Goal: Task Accomplishment & Management: Manage account settings

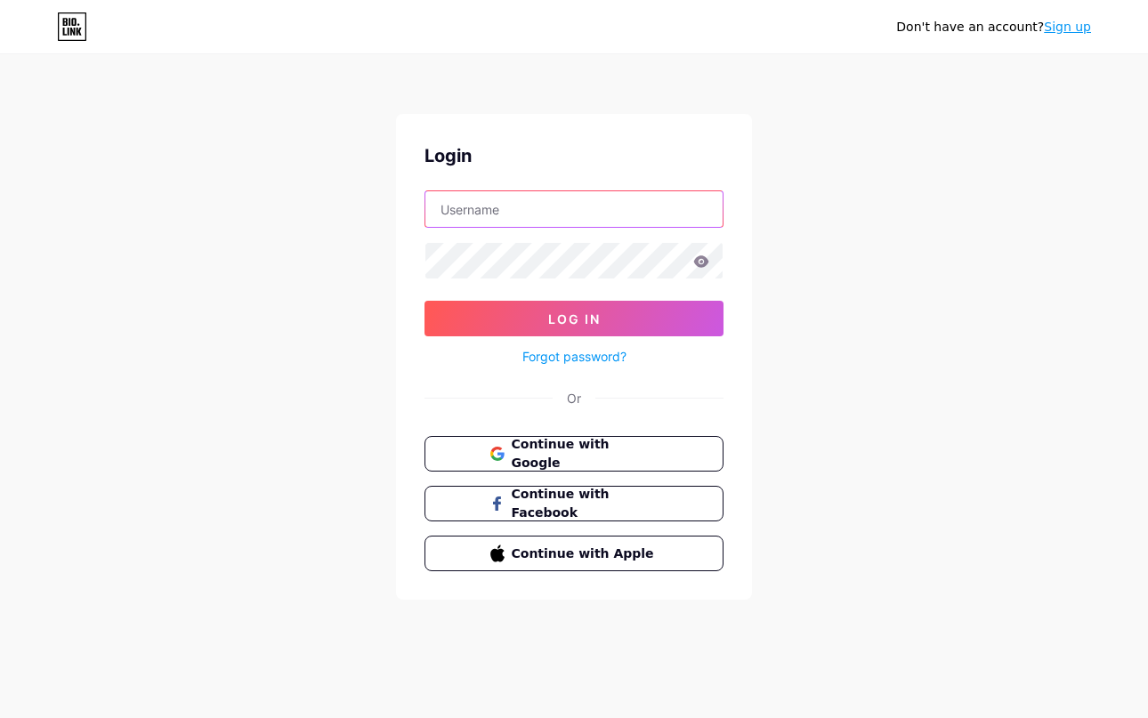
click at [479, 207] on input "text" at bounding box center [573, 209] width 297 height 36
type input "Prasadeightcap@gmail.com"
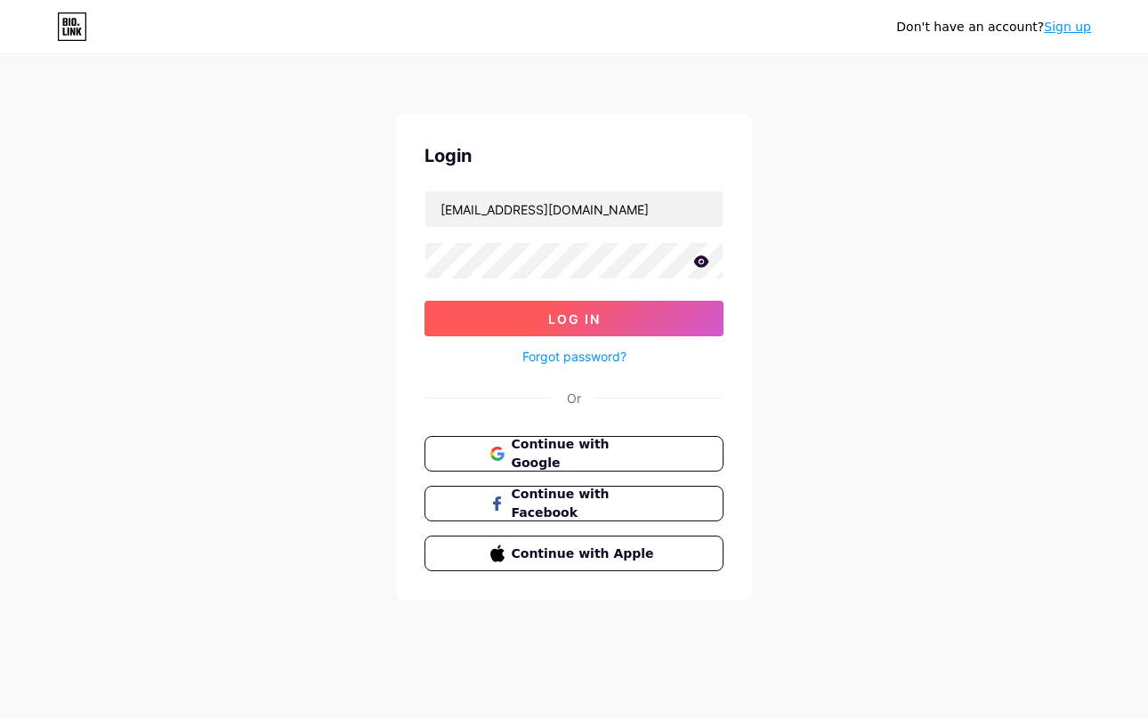
click at [451, 314] on button "Log In" at bounding box center [573, 319] width 299 height 36
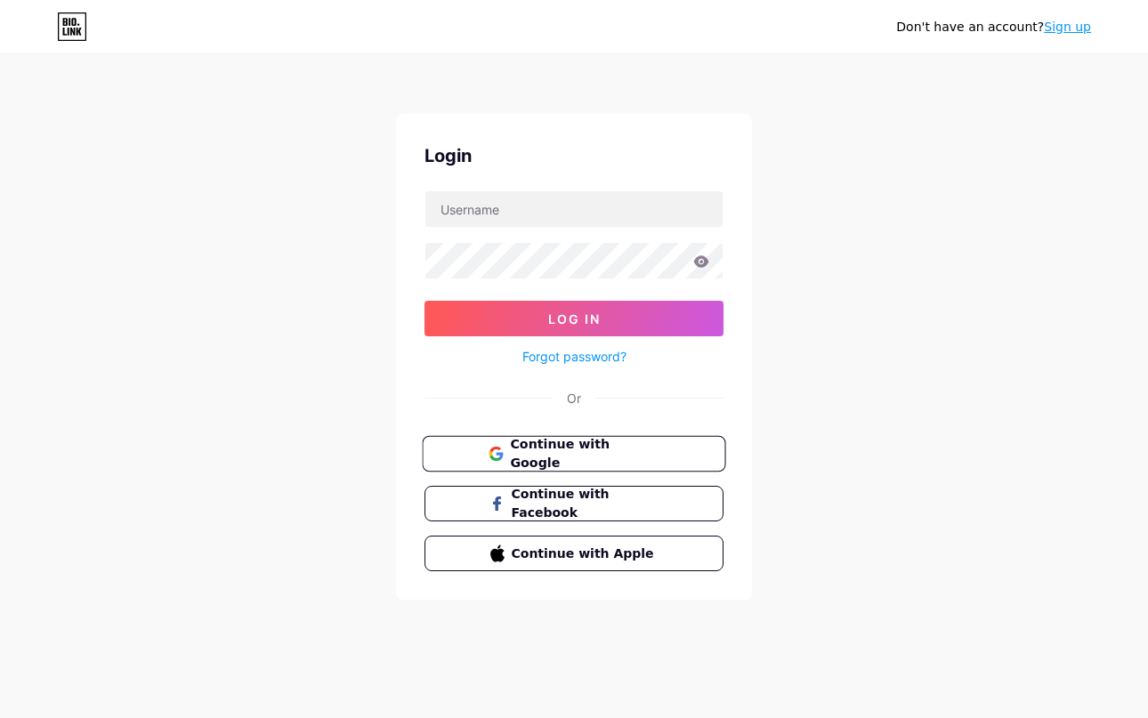
click at [557, 449] on span "Continue with Google" at bounding box center [584, 454] width 149 height 38
click at [578, 351] on link "Forgot password?" at bounding box center [574, 356] width 104 height 19
